Goal: Task Accomplishment & Management: Manage account settings

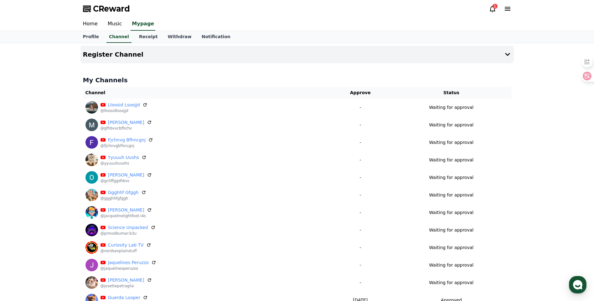
click at [495, 7] on div "1" at bounding box center [495, 6] width 5 height 5
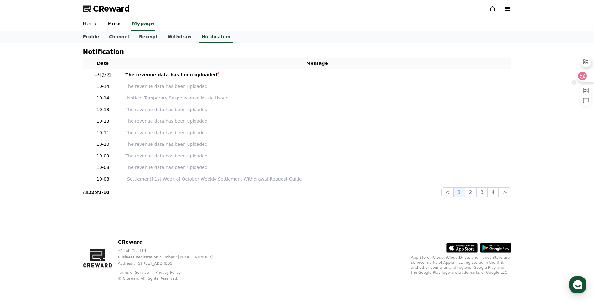
click at [581, 75] on icon at bounding box center [582, 76] width 5 height 5
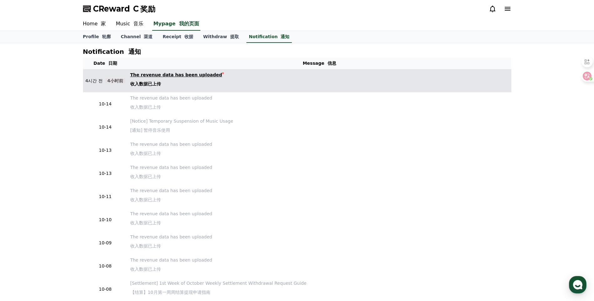
click at [146, 75] on div "The revenue data has been uploaded 收入数据已上传" at bounding box center [176, 81] width 92 height 18
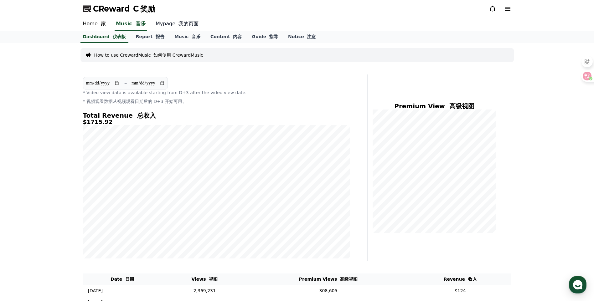
click at [168, 21] on link "Mypage 我的页面" at bounding box center [177, 24] width 53 height 13
select select "**********"
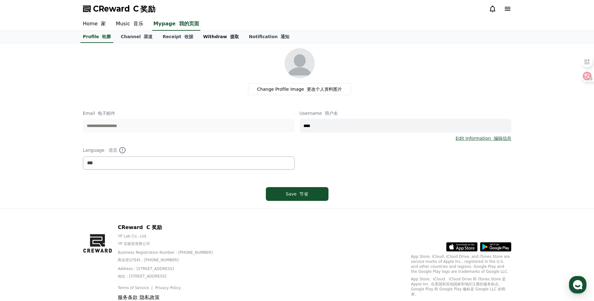
click at [198, 39] on link "Withdraw 提取" at bounding box center [221, 37] width 46 height 12
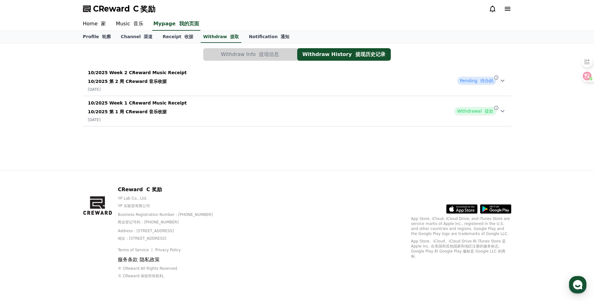
click at [503, 84] on icon at bounding box center [503, 81] width 8 height 8
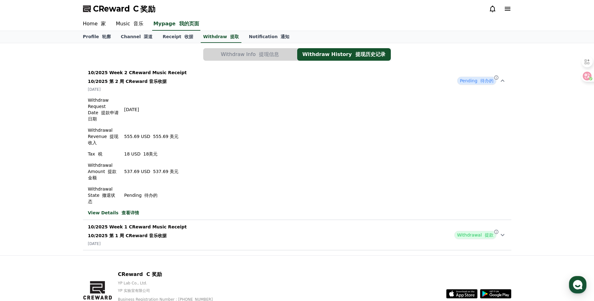
click at [485, 80] on font "待办的" at bounding box center [486, 80] width 13 height 5
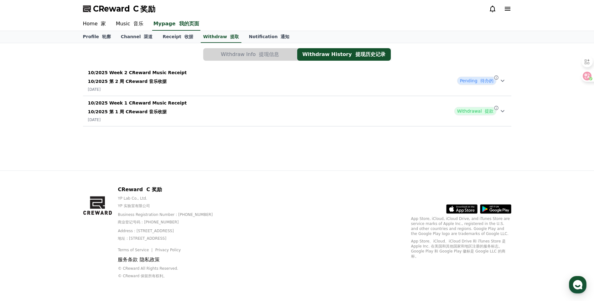
click at [497, 82] on div "Pending 待办的" at bounding box center [481, 81] width 49 height 8
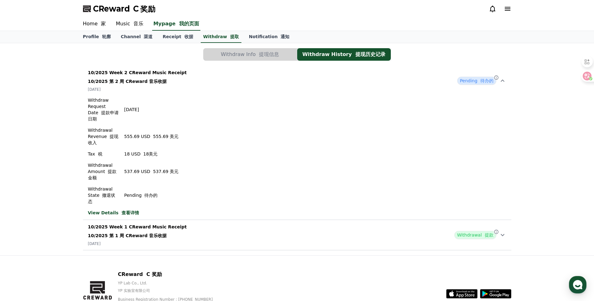
click at [235, 56] on button "Withdraw Info 提现信息" at bounding box center [250, 54] width 94 height 13
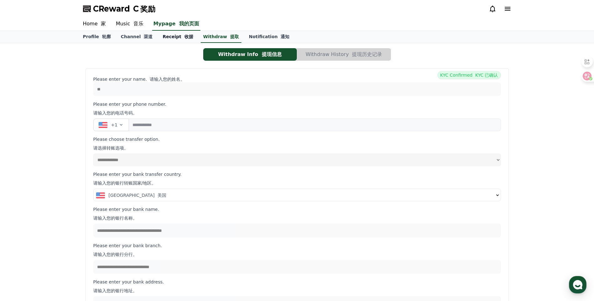
click at [164, 32] on link "Receipt 收据" at bounding box center [178, 37] width 40 height 12
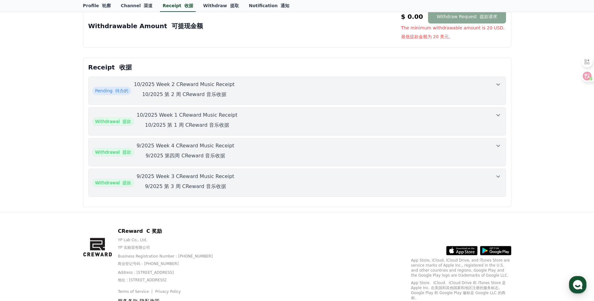
scroll to position [157, 0]
click at [261, 177] on div "Withdrawal 提款 9/2025 Week 3 CReward Music Receipt 9/2025 第 3 周 CReward 音乐收据" at bounding box center [297, 182] width 410 height 20
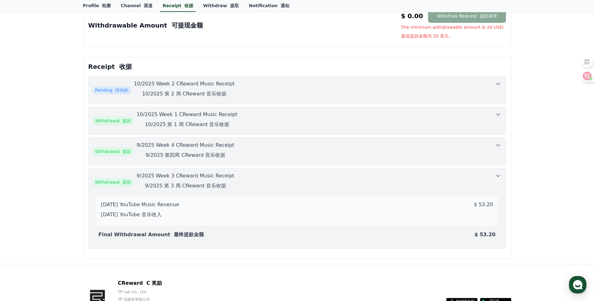
click at [274, 148] on div "Withdrawal 提款 9/2025 Week 4 CReward Music Receipt 9/2025 第四周 CReward 音乐收据" at bounding box center [297, 152] width 410 height 20
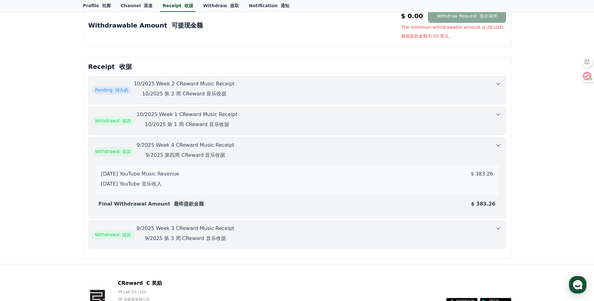
click at [245, 114] on div "Withdrawal 提款 10/2025 Week 1 CReward Music Receipt 10/2025 第 1 周 CReward 音乐收据" at bounding box center [297, 121] width 410 height 20
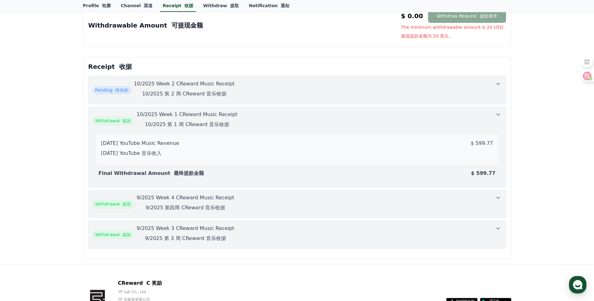
click at [280, 90] on div "Pending 待办的 10/2025 Week 2 CReward Music Receipt 10/2025 第 2 周 CReward 音乐收据" at bounding box center [297, 90] width 410 height 20
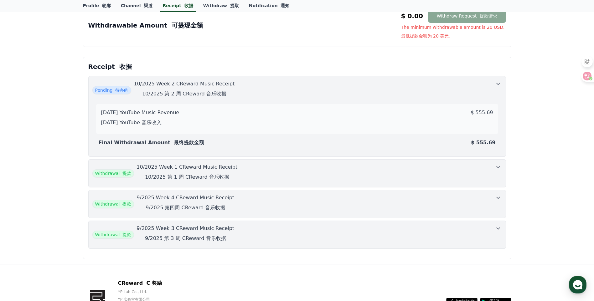
click at [329, 168] on div "Withdrawal 提款 10/2025 Week 1 CReward Music Receipt 10/2025 第 1 周 CReward 音乐收据" at bounding box center [297, 173] width 410 height 20
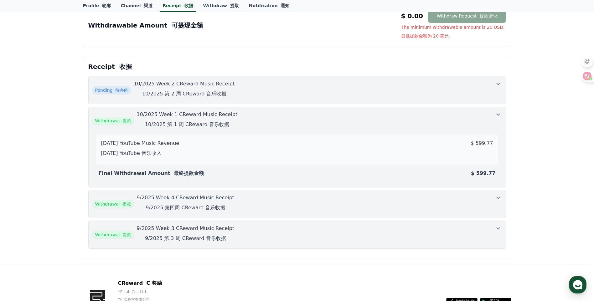
click at [359, 230] on div "Withdrawal 提款 9/2025 Week 3 CReward Music Receipt 9/2025 第 3 周 CReward 音乐收据" at bounding box center [297, 235] width 410 height 20
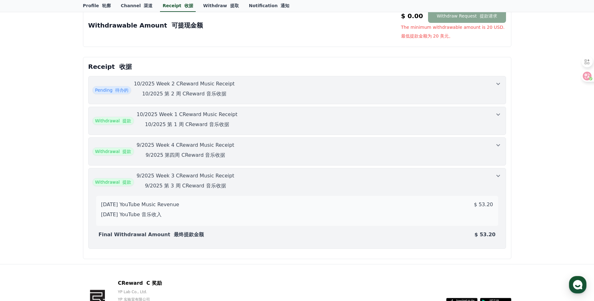
click at [367, 152] on div "Withdrawal 提款 9/2025 Week 4 CReward Music Receipt 9/2025 第四周 CReward 音乐收据" at bounding box center [297, 152] width 410 height 20
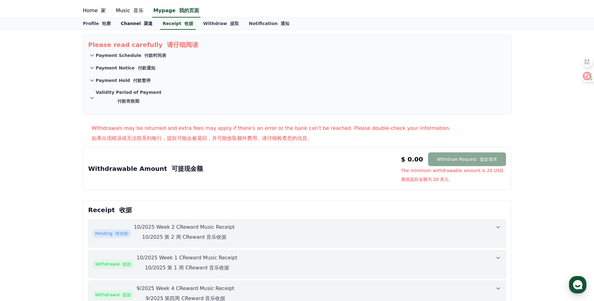
scroll to position [0, 0]
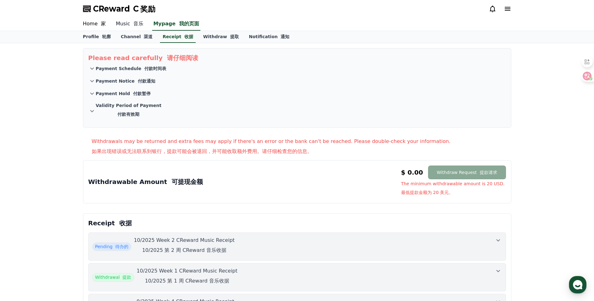
click at [128, 28] on link "Music 音乐" at bounding box center [130, 24] width 38 height 13
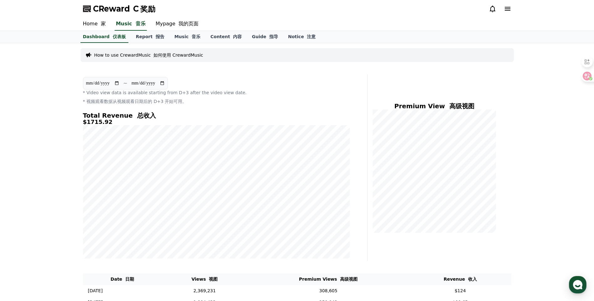
click at [126, 82] on section "**********" at bounding box center [125, 83] width 85 height 13
click at [120, 82] on input "**********" at bounding box center [103, 83] width 34 height 7
type input "**********"
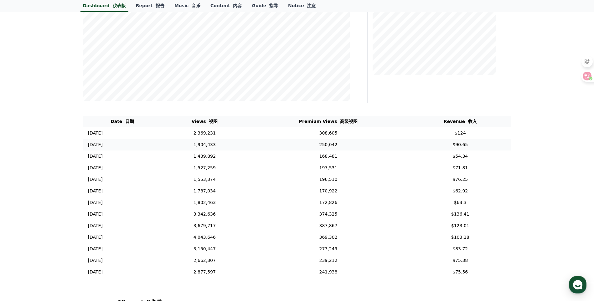
scroll to position [52, 0]
